Goal: Information Seeking & Learning: Learn about a topic

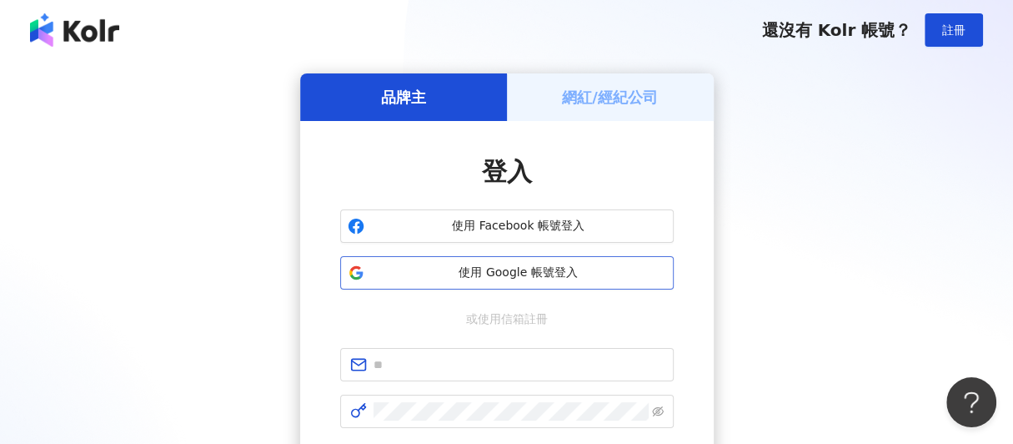
click at [426, 259] on button "使用 Google 帳號登入" at bounding box center [507, 272] width 334 height 33
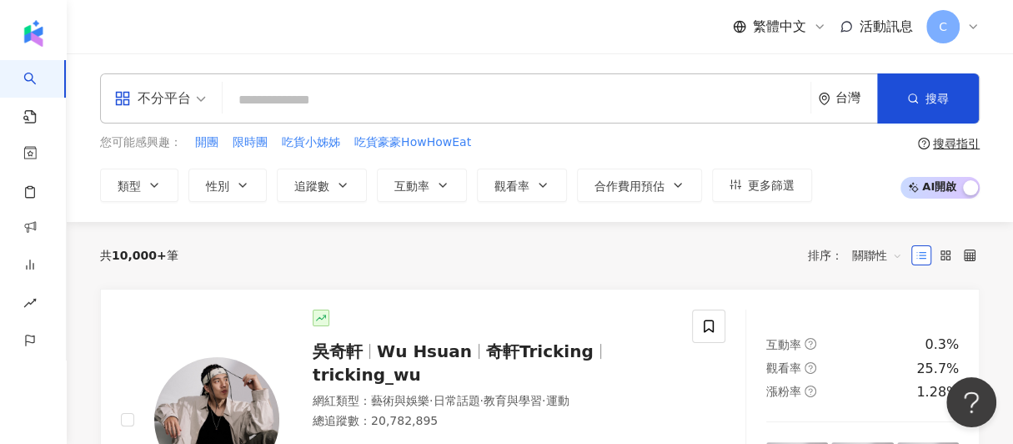
click at [490, 266] on div "共 10,000+ 筆 排序： 關聯性" at bounding box center [540, 255] width 880 height 27
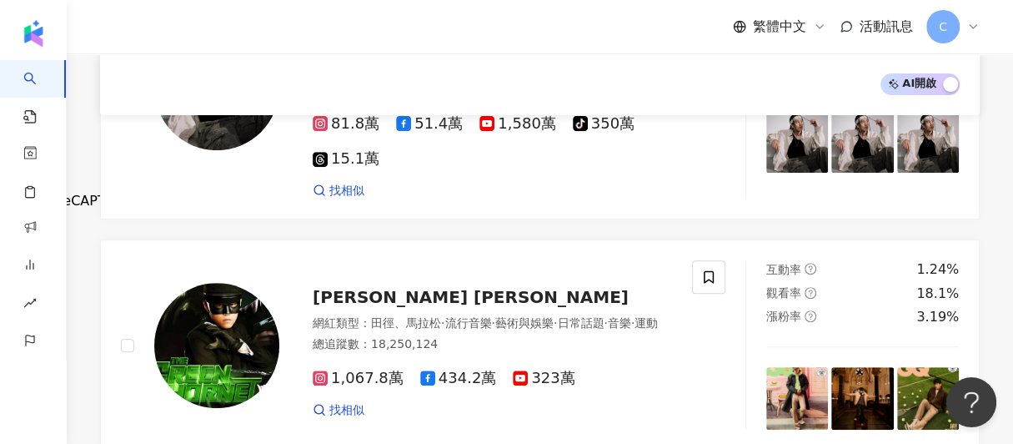
scroll to position [329, 0]
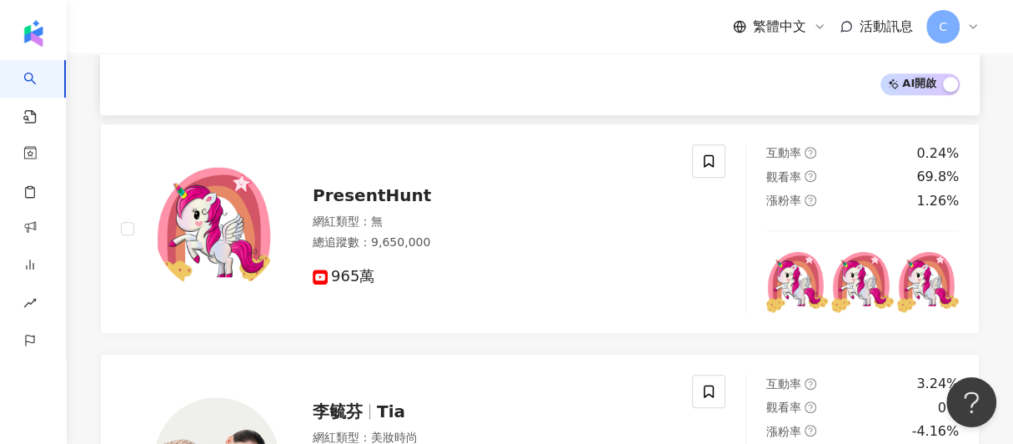
scroll to position [579, 0]
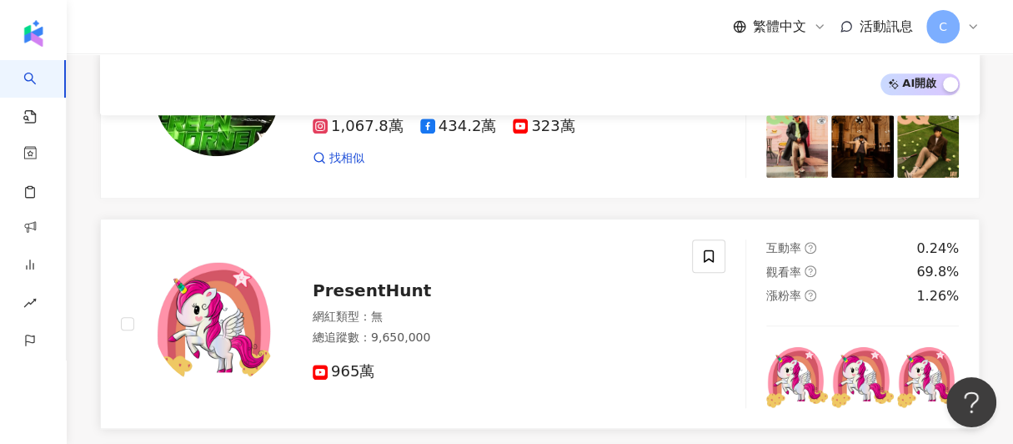
click at [366, 296] on span "PresentHunt" at bounding box center [372, 290] width 118 height 20
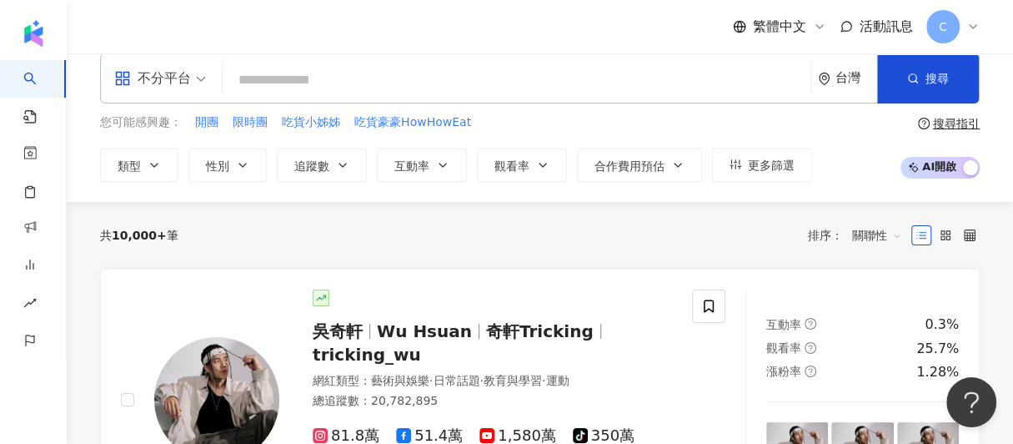
scroll to position [0, 0]
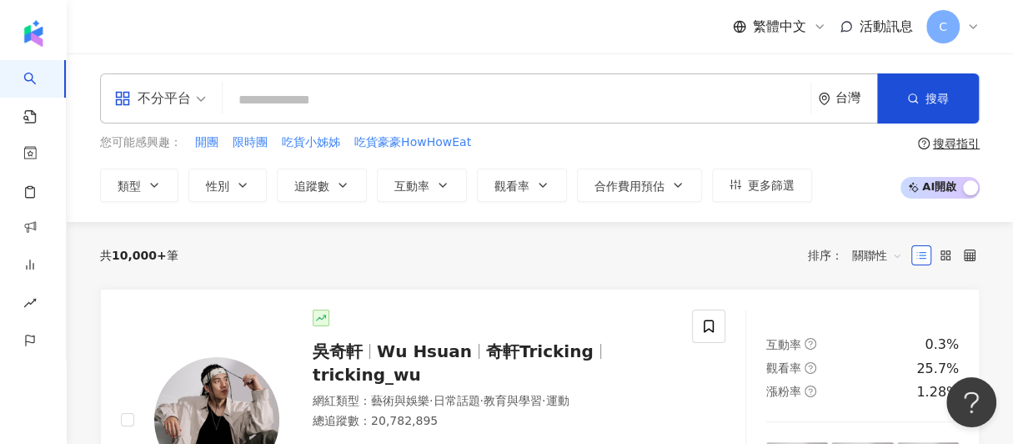
click at [716, 145] on div "您可能感興趣： 開團 限時團 吃貨小姊姊 吃貨豪豪HowHowEat" at bounding box center [456, 142] width 712 height 18
click at [404, 99] on input "search" at bounding box center [516, 100] width 575 height 32
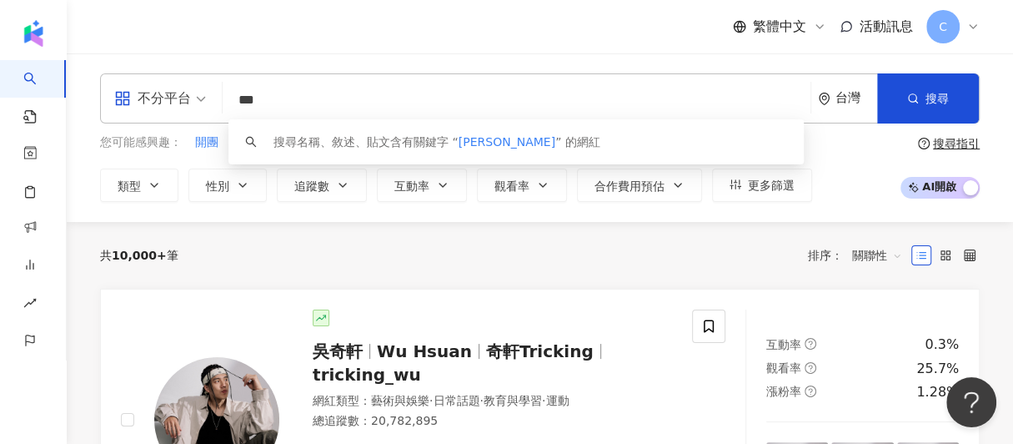
type input "***"
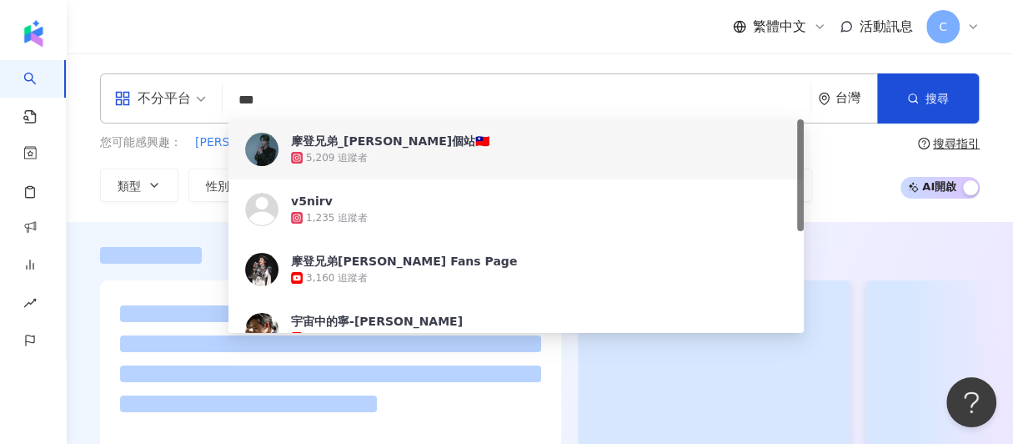
click at [395, 158] on div "5,209 追蹤者" at bounding box center [539, 157] width 496 height 17
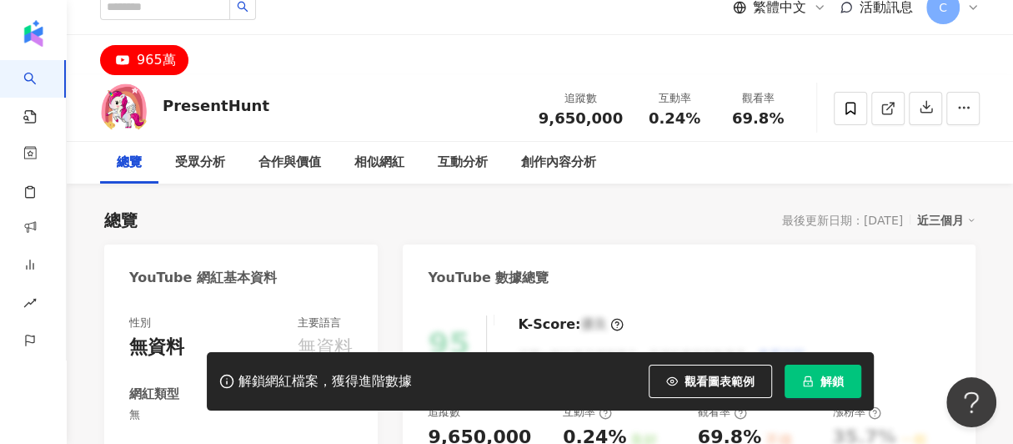
scroll to position [250, 0]
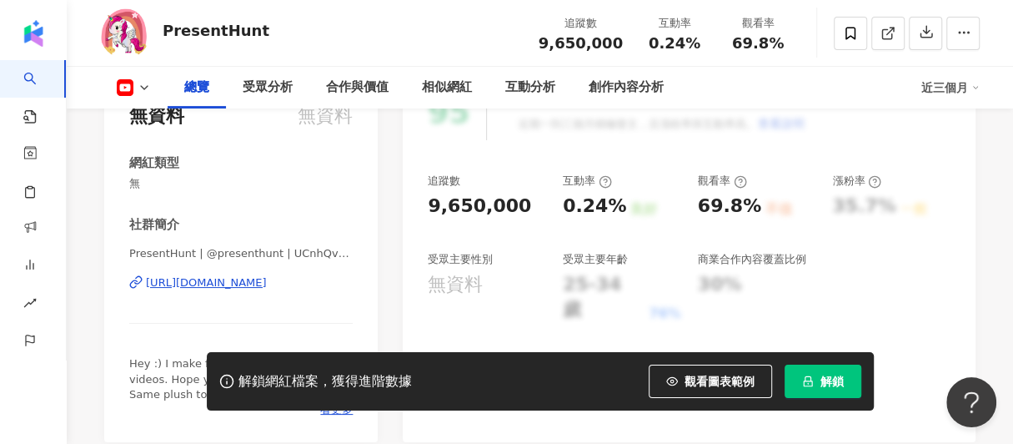
click at [259, 291] on div "PresentHunt | @presenthunt | UCnhQvCDyFLRTyhHwqI2pAAA https://www.youtube.com/c…" at bounding box center [241, 295] width 224 height 98
click at [259, 286] on div "https://www.youtube.com/channel/UCnhQvCDyFLRTyhHwqI2pAAA" at bounding box center [206, 282] width 121 height 15
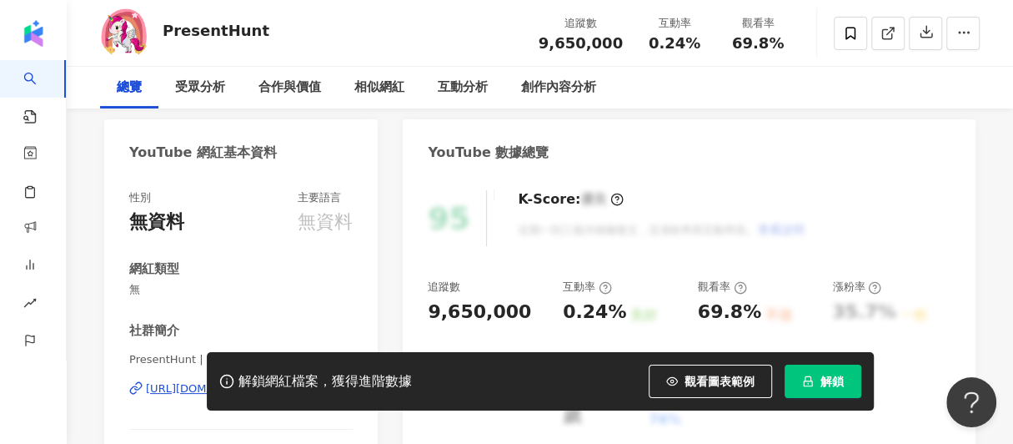
scroll to position [0, 0]
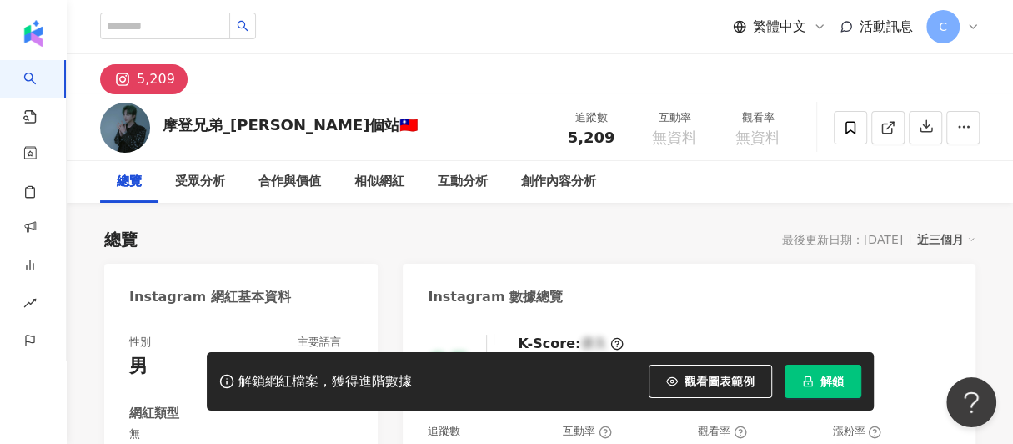
scroll to position [250, 0]
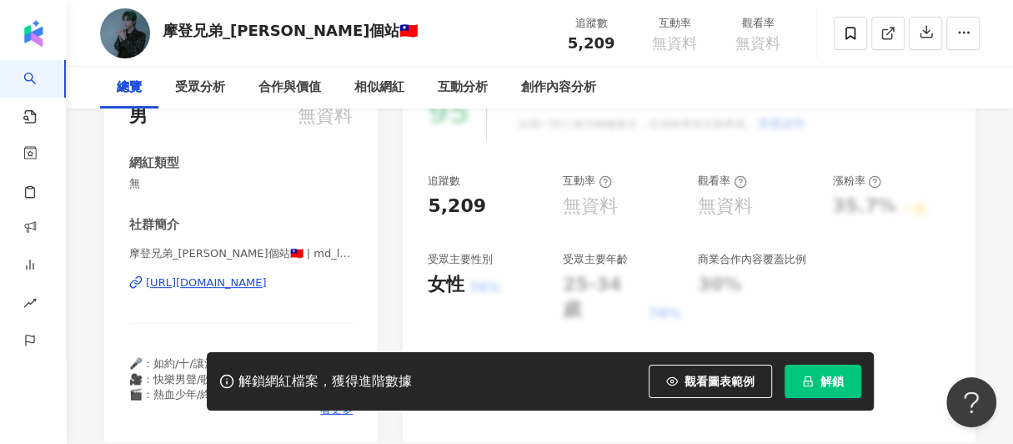
click at [267, 284] on div "[URL][DOMAIN_NAME]" at bounding box center [206, 282] width 121 height 15
